Goal: Communication & Community: Answer question/provide support

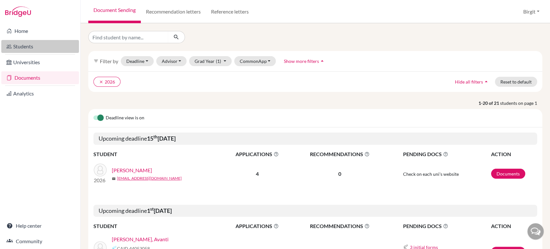
scroll to position [251, 0]
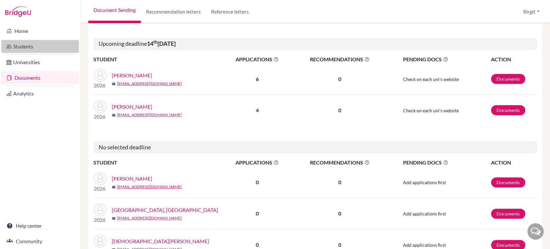
click at [17, 44] on link "Students" at bounding box center [40, 46] width 78 height 13
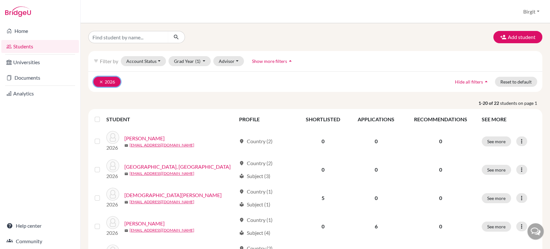
click at [100, 80] on icon "clear" at bounding box center [101, 82] width 5 height 5
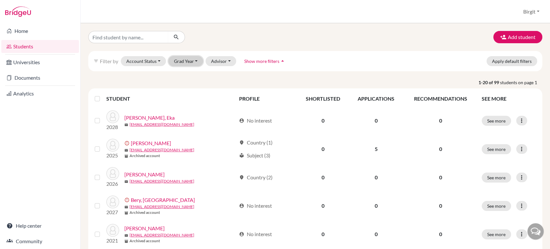
click at [179, 59] on button "Grad Year" at bounding box center [186, 61] width 35 height 10
click at [183, 93] on span "2028" at bounding box center [183, 96] width 12 height 8
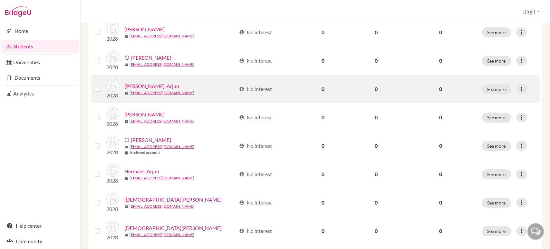
scroll to position [23, 0]
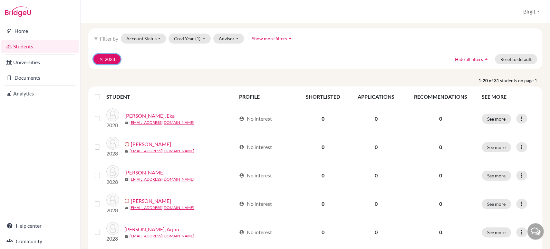
click at [101, 59] on icon "clear" at bounding box center [101, 59] width 5 height 5
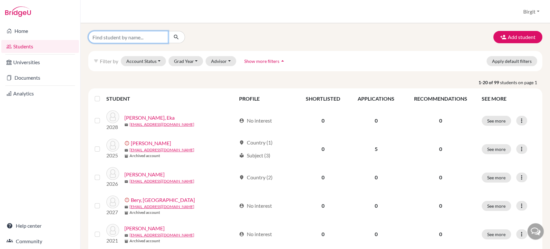
click at [127, 35] on input "Find student by name..." at bounding box center [128, 37] width 80 height 12
type input "[PERSON_NAME]"
click button "submit" at bounding box center [176, 37] width 17 height 12
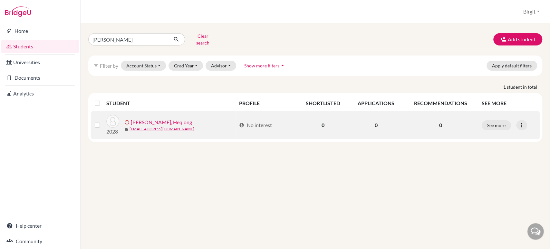
click at [154, 118] on link "[PERSON_NAME], Heqiong" at bounding box center [161, 122] width 61 height 8
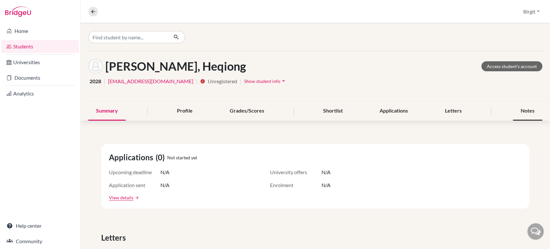
click at [521, 113] on div "Notes" at bounding box center [527, 111] width 29 height 19
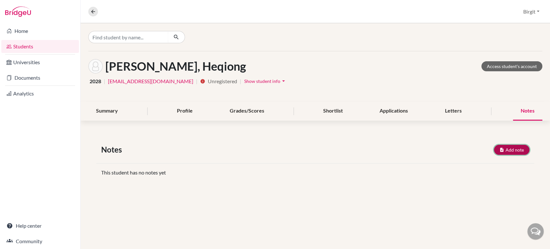
click at [514, 149] on button "Add note" at bounding box center [511, 150] width 35 height 10
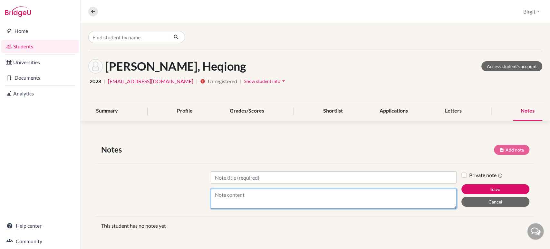
click at [273, 193] on textarea "Content" at bounding box center [334, 199] width 246 height 20
type textarea "Grade 1 to 5 US curriculum Grade 6 to 7 Chinese curriculum Grade 8 skipped Grad…"
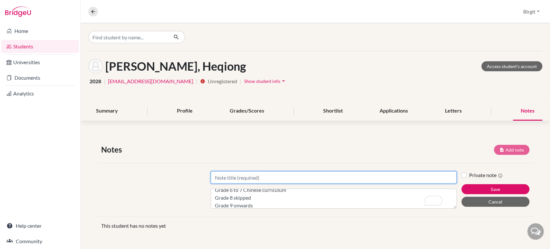
click at [269, 174] on input "Title" at bounding box center [334, 177] width 246 height 12
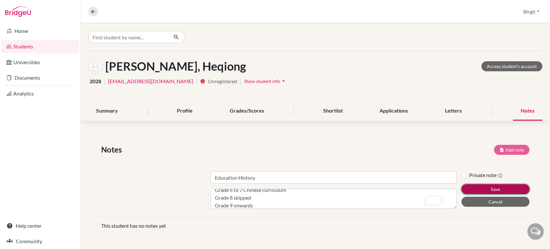
click at [490, 188] on button "Save" at bounding box center [496, 189] width 68 height 10
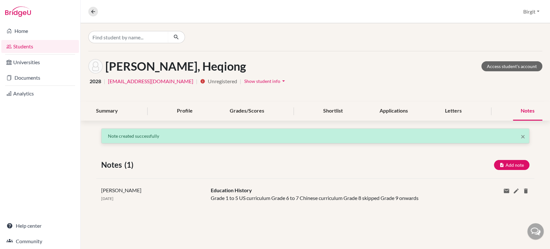
scroll to position [0, 0]
click at [506, 162] on button "Add note" at bounding box center [511, 165] width 35 height 10
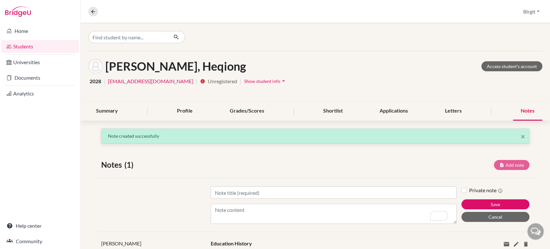
scroll to position [28, 0]
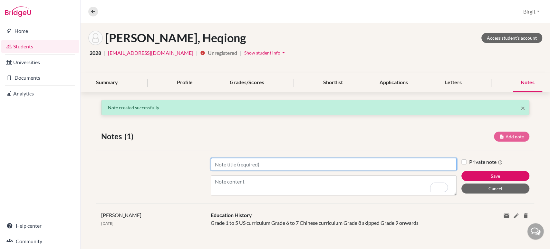
click at [257, 161] on input "Title" at bounding box center [334, 164] width 246 height 12
type input "IB Subjects"
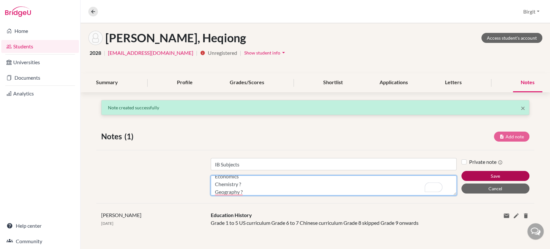
type textarea "English A Mandarin A SSST (maybe) Math Economics Chemistry ? Geography ?"
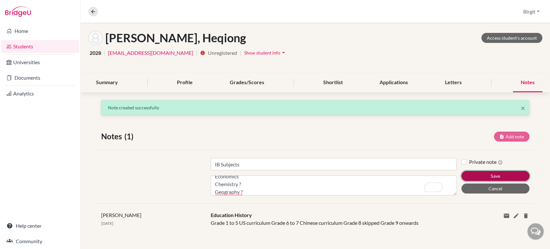
click at [500, 174] on button "Save" at bounding box center [496, 176] width 68 height 10
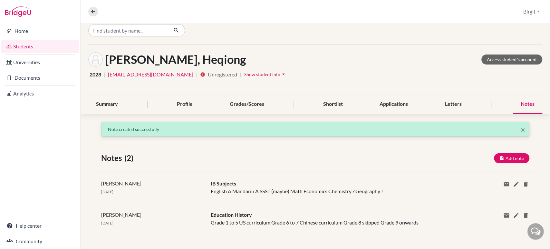
scroll to position [0, 0]
